Goal: Check status: Check status

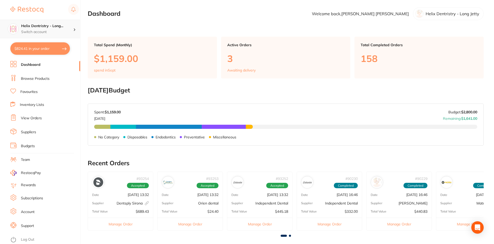
click at [43, 25] on h4 "Helix Dentristry - Long..." at bounding box center [47, 25] width 52 height 5
click at [40, 118] on link "View Orders" at bounding box center [31, 118] width 21 height 5
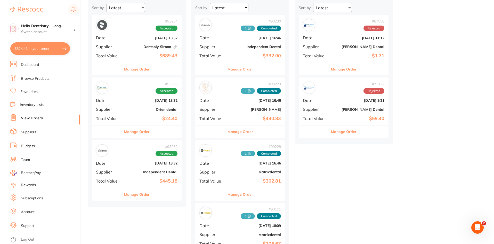
scroll to position [58, 0]
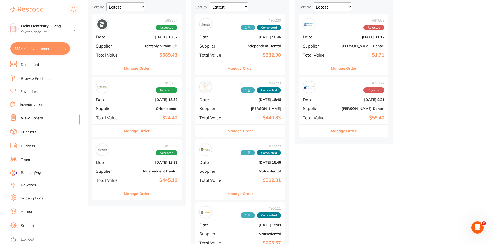
click at [133, 167] on div "# 93252 Accepted Date [DATE] 13:32 Supplier Independent Dental Total Value $445…" at bounding box center [137, 163] width 90 height 48
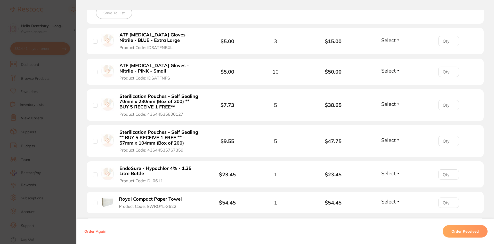
scroll to position [155, 0]
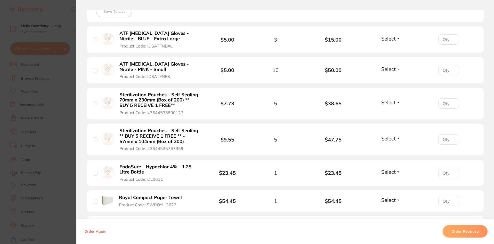
click at [395, 43] on div "Select Received Back Order" at bounding box center [391, 39] width 22 height 9
click at [392, 37] on span "Select" at bounding box center [388, 38] width 14 height 6
click at [390, 51] on span "Received" at bounding box center [390, 50] width 13 height 4
click at [388, 72] on span "Select" at bounding box center [388, 69] width 14 height 6
click at [388, 77] on button "Received" at bounding box center [390, 80] width 13 height 8
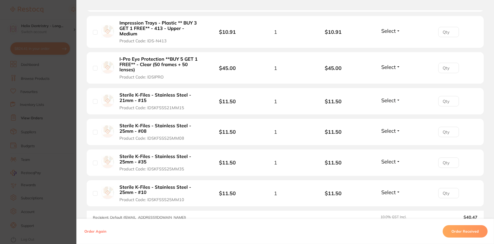
scroll to position [587, 0]
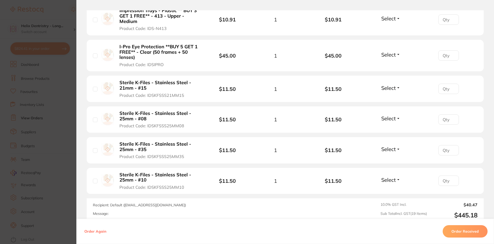
click at [454, 232] on button "Order Received" at bounding box center [465, 231] width 45 height 12
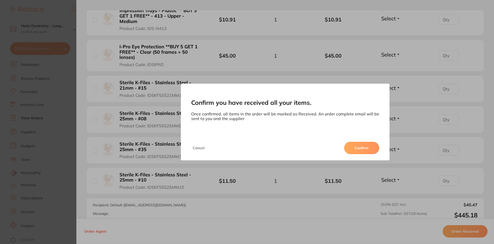
click at [364, 150] on button "Confirm" at bounding box center [361, 148] width 35 height 12
